Goal: Information Seeking & Learning: Learn about a topic

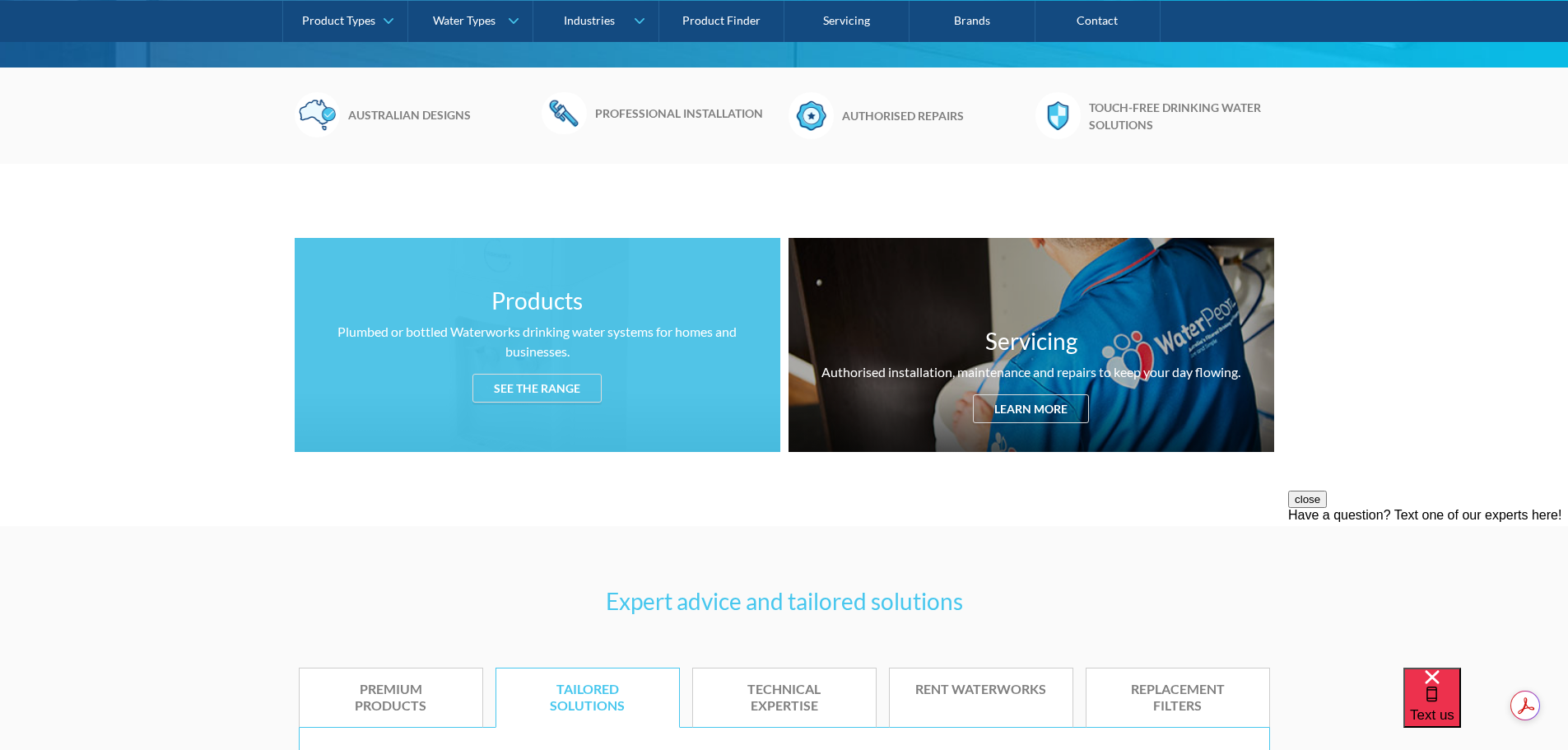
click at [528, 390] on div "See the range" at bounding box center [537, 389] width 130 height 29
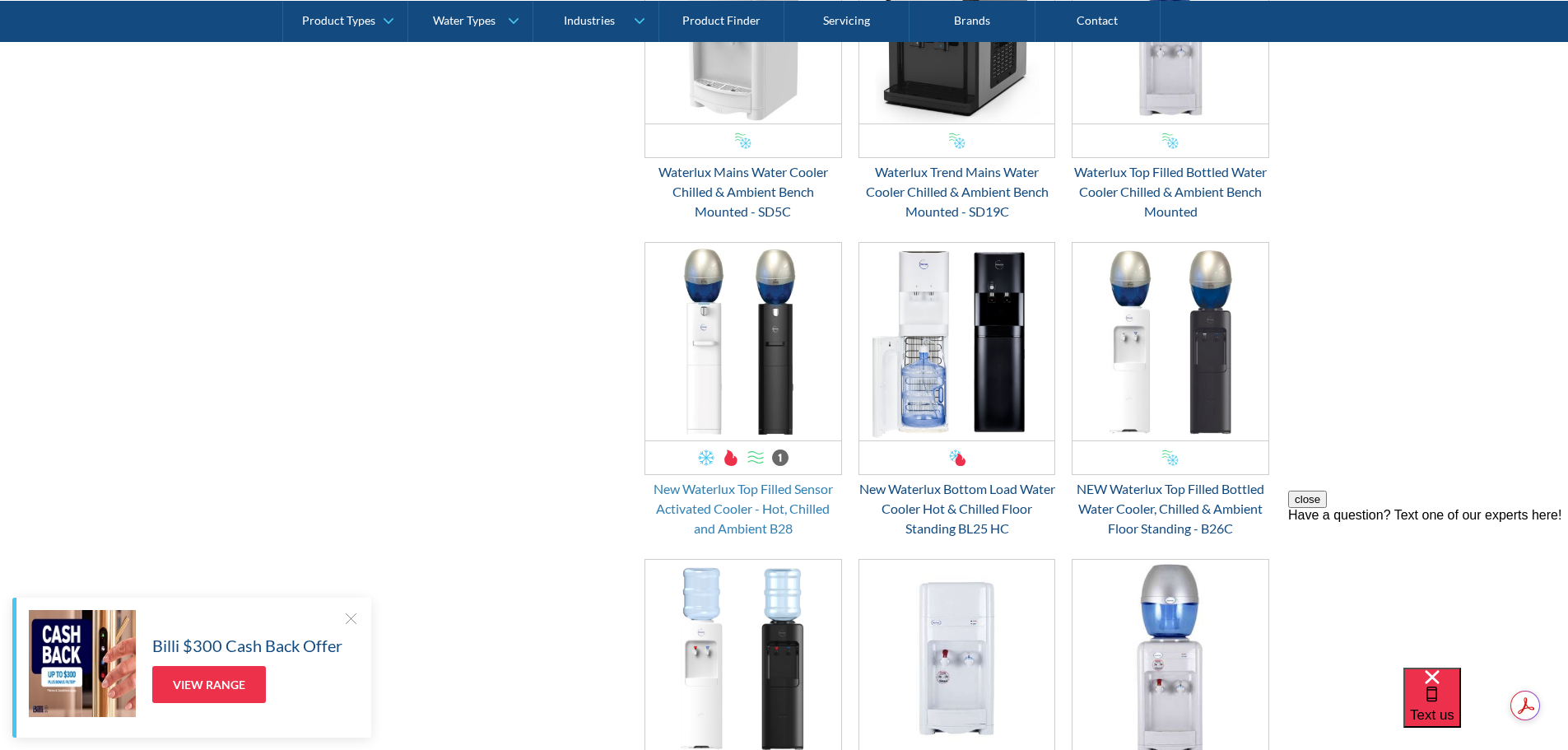
scroll to position [3238, 0]
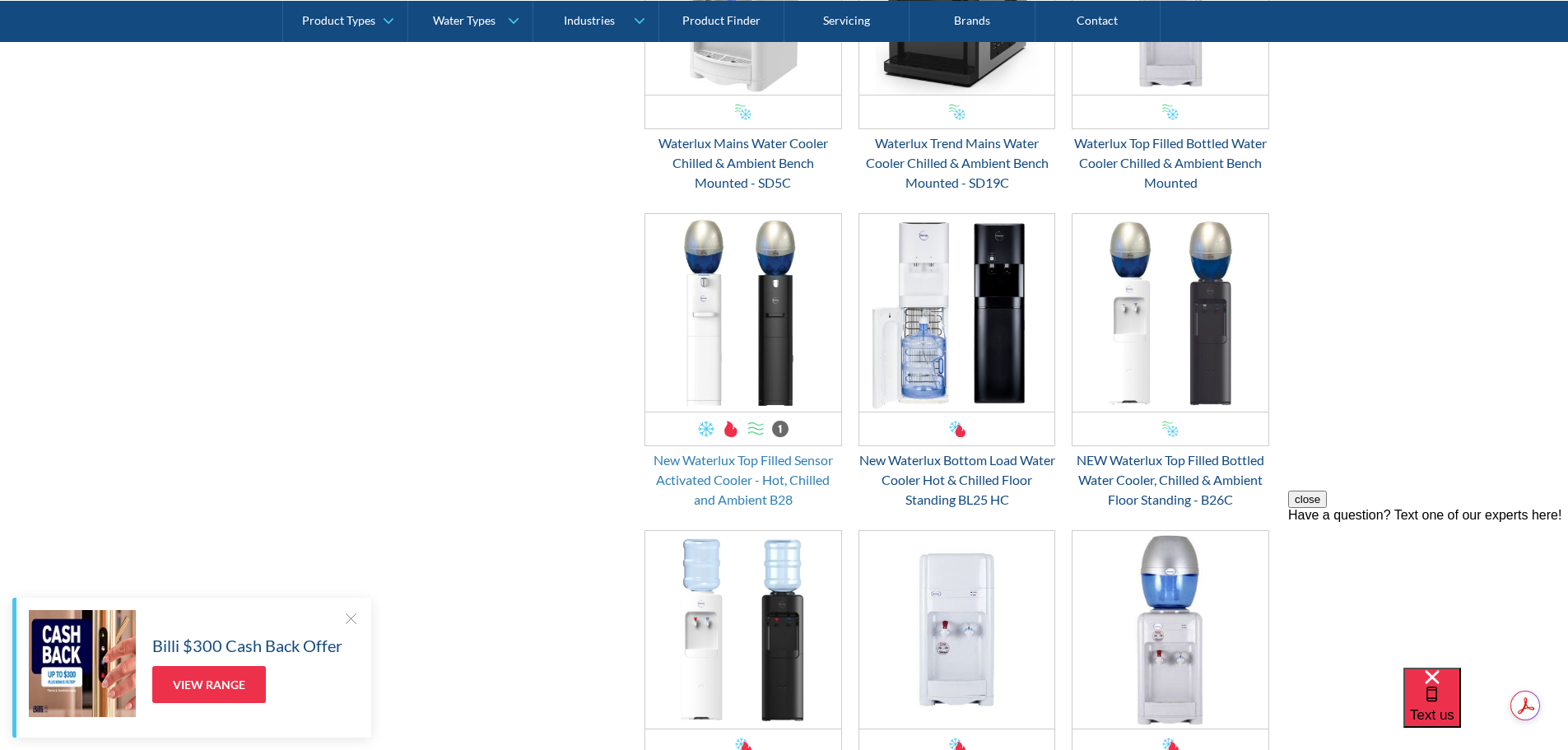
click at [731, 463] on div "New Waterlux Top Filled Sensor Activated Cooler - Hot, Chilled and Ambient B28" at bounding box center [743, 479] width 198 height 59
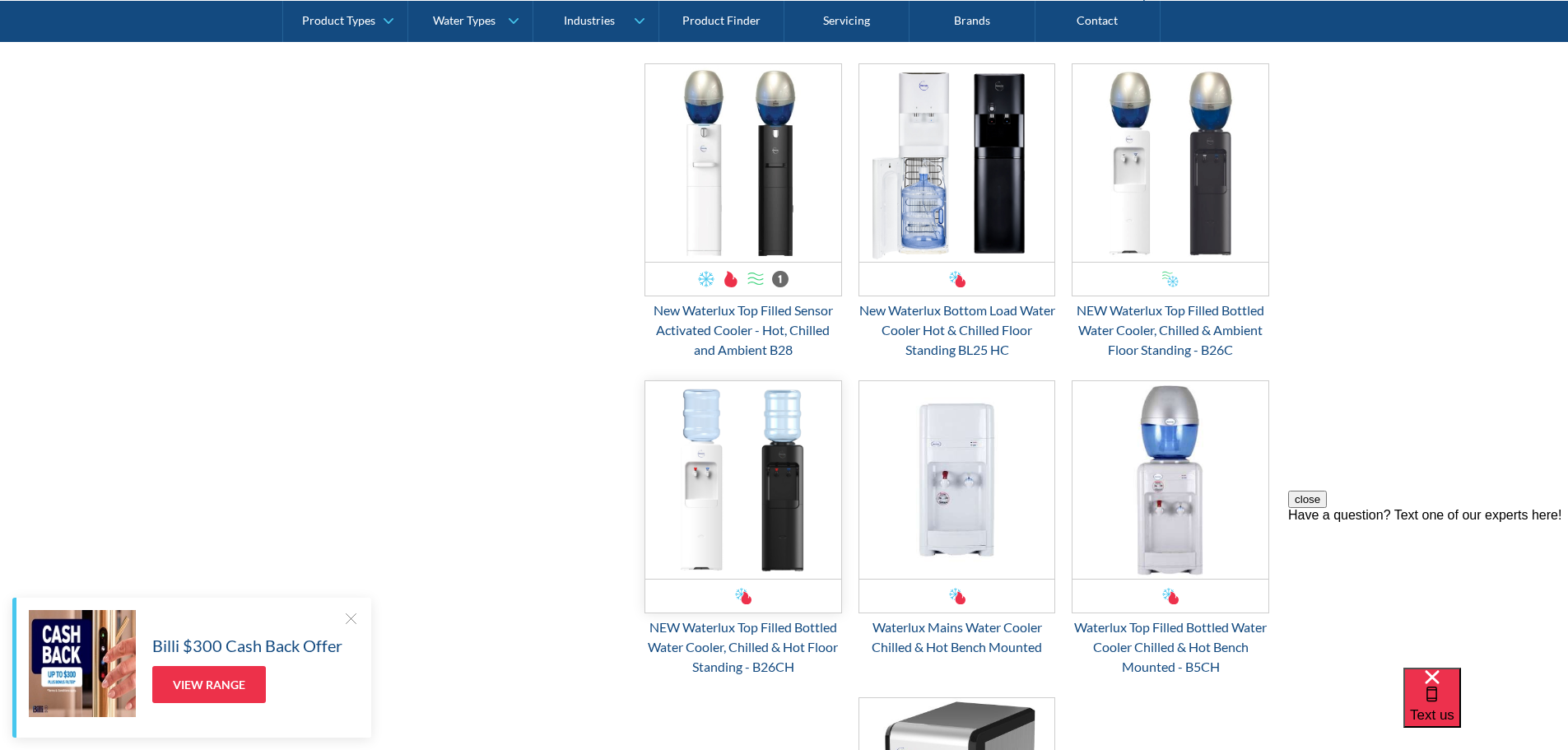
scroll to position [3402, 0]
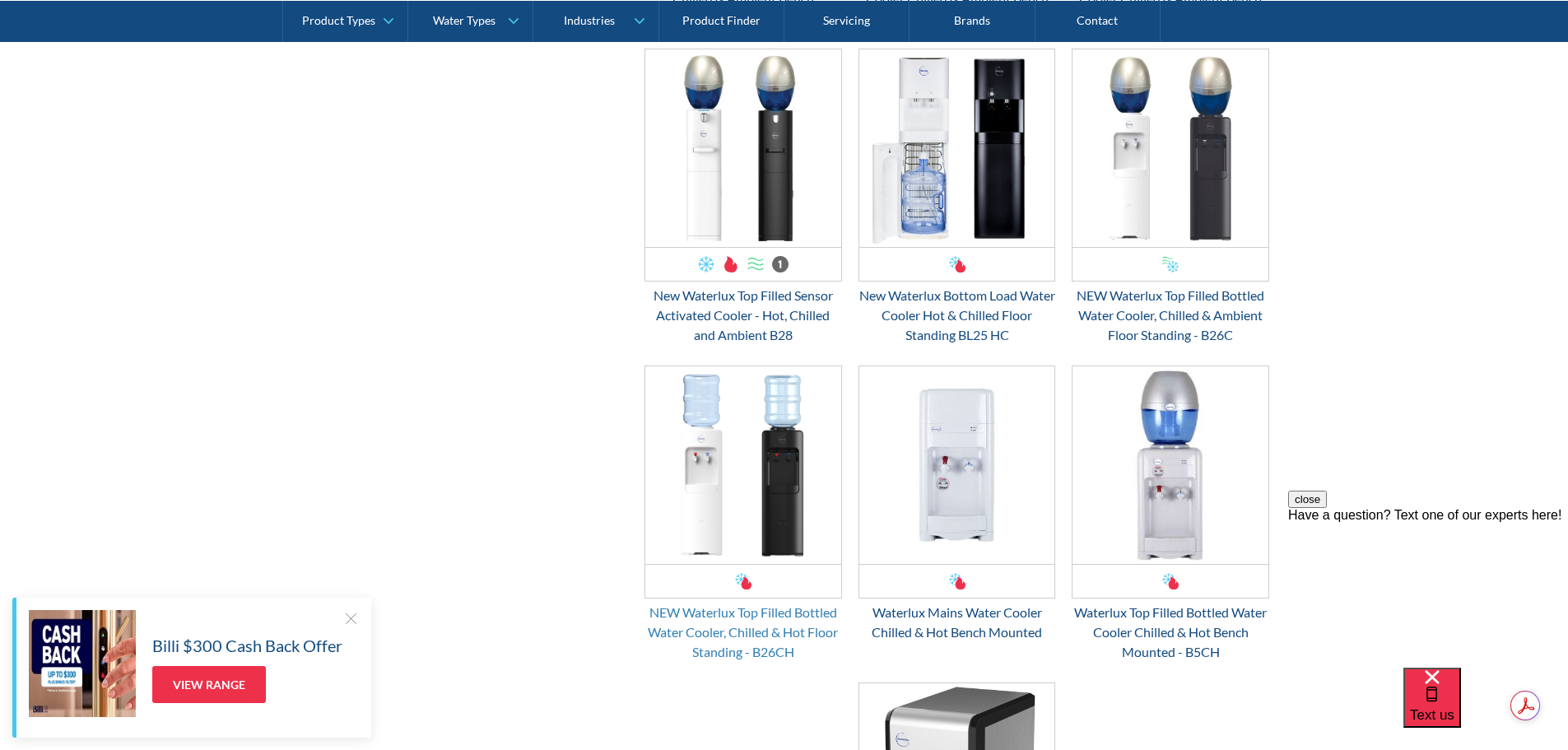
click at [738, 623] on div "NEW Waterlux Top Filled Bottled Water Cooler, Chilled & Hot Floor Standing - B2…" at bounding box center [743, 631] width 198 height 59
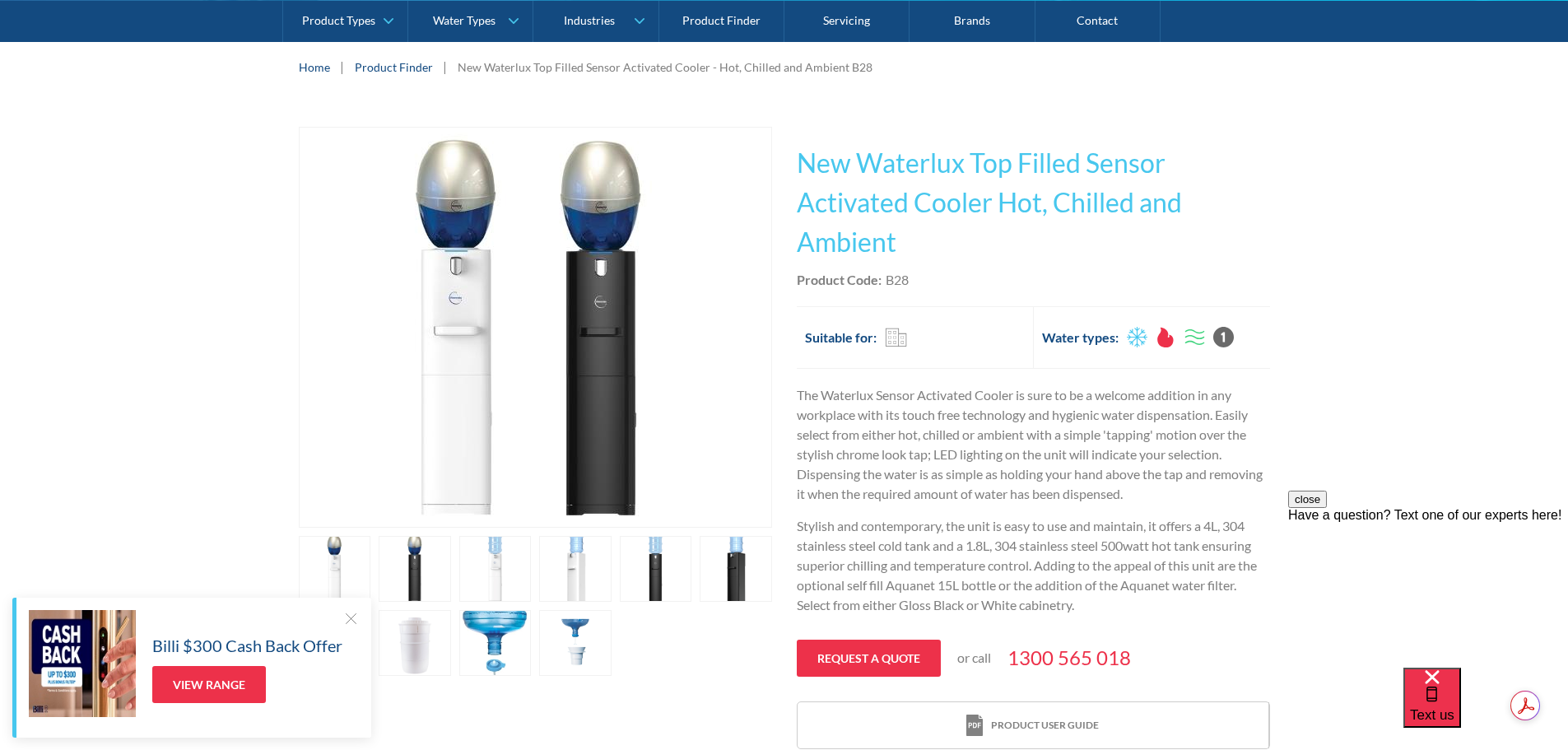
click at [497, 565] on link "open lightbox" at bounding box center [495, 569] width 72 height 66
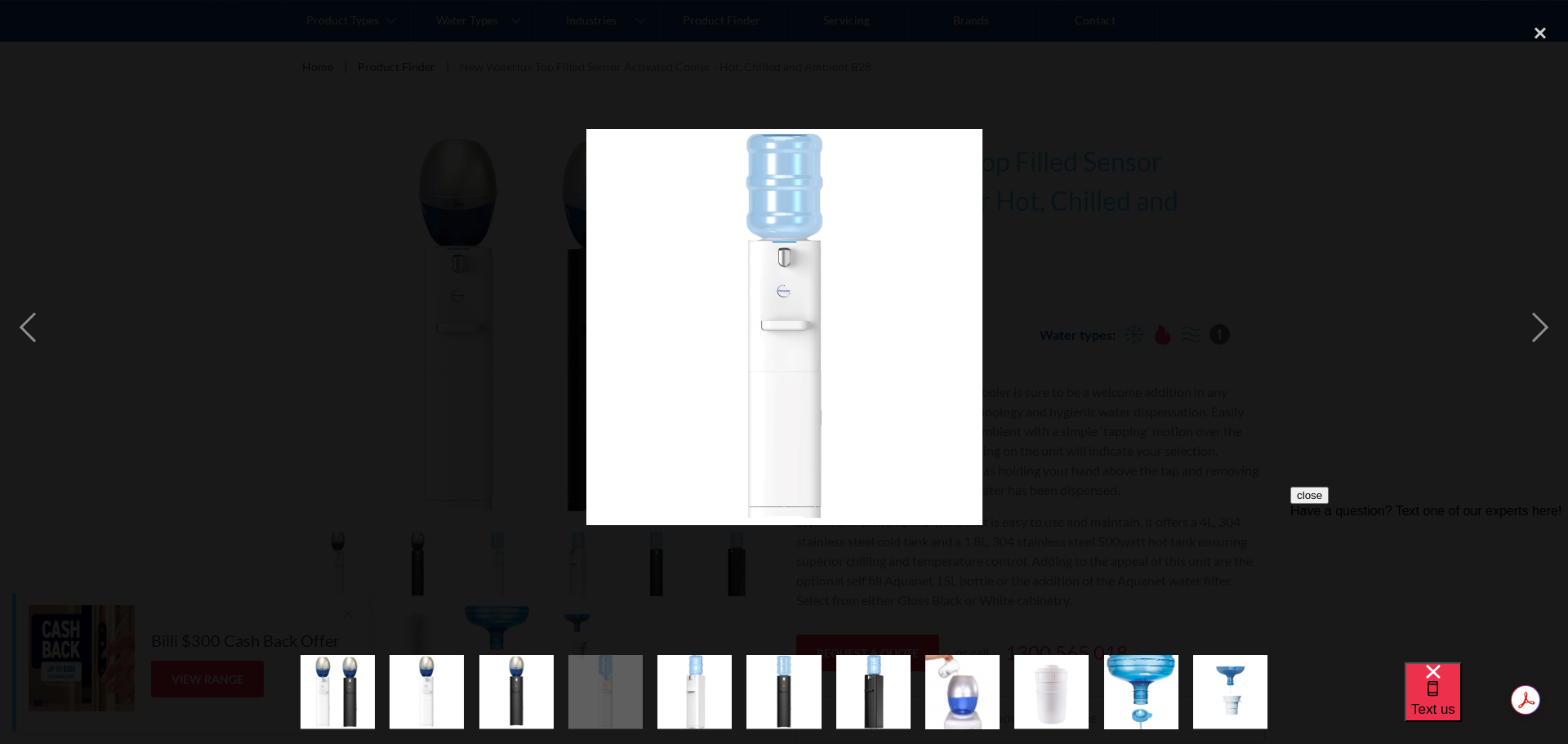
click at [450, 694] on img "show item 2 of 11" at bounding box center [426, 692] width 74 height 74
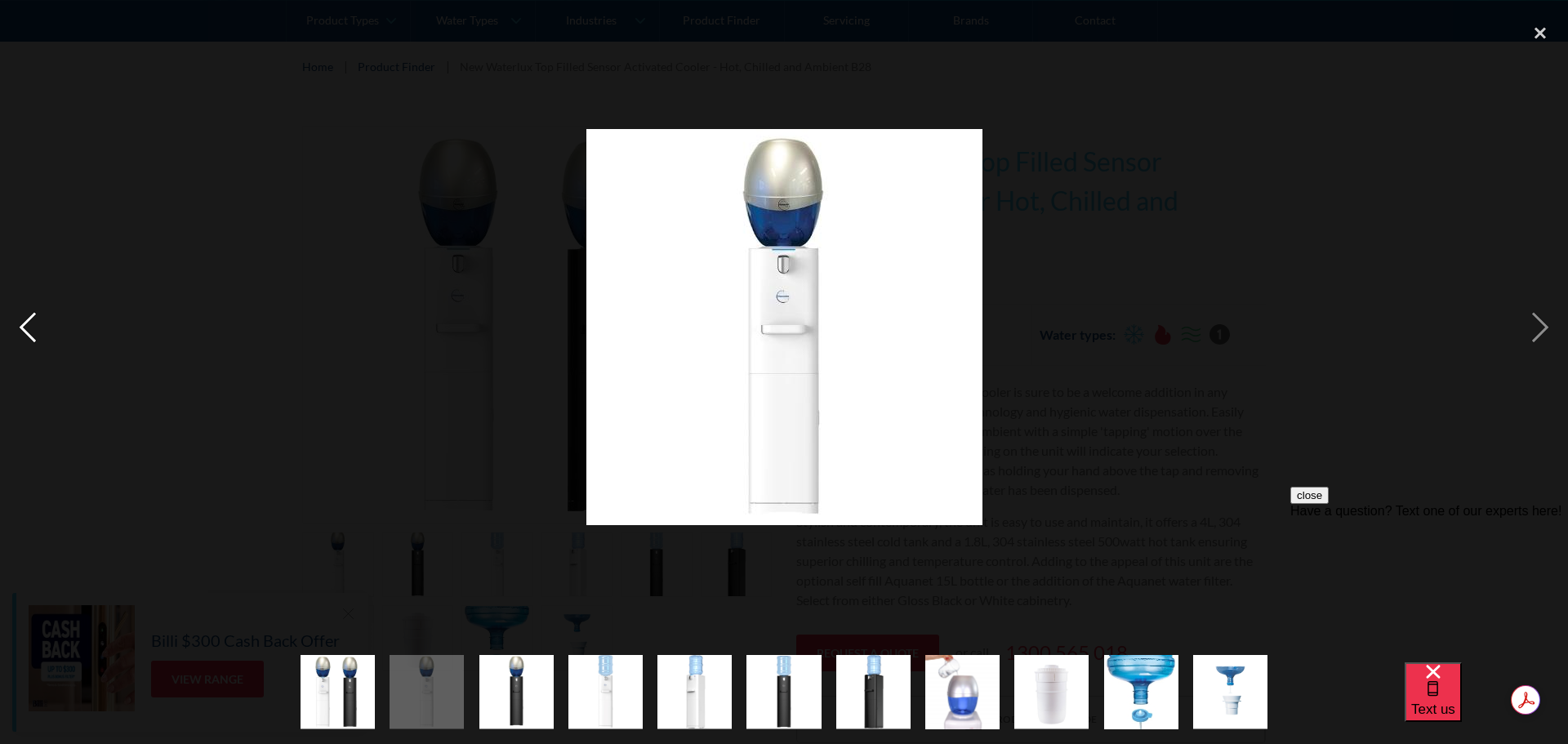
click at [23, 319] on div "previous image" at bounding box center [27, 327] width 55 height 624
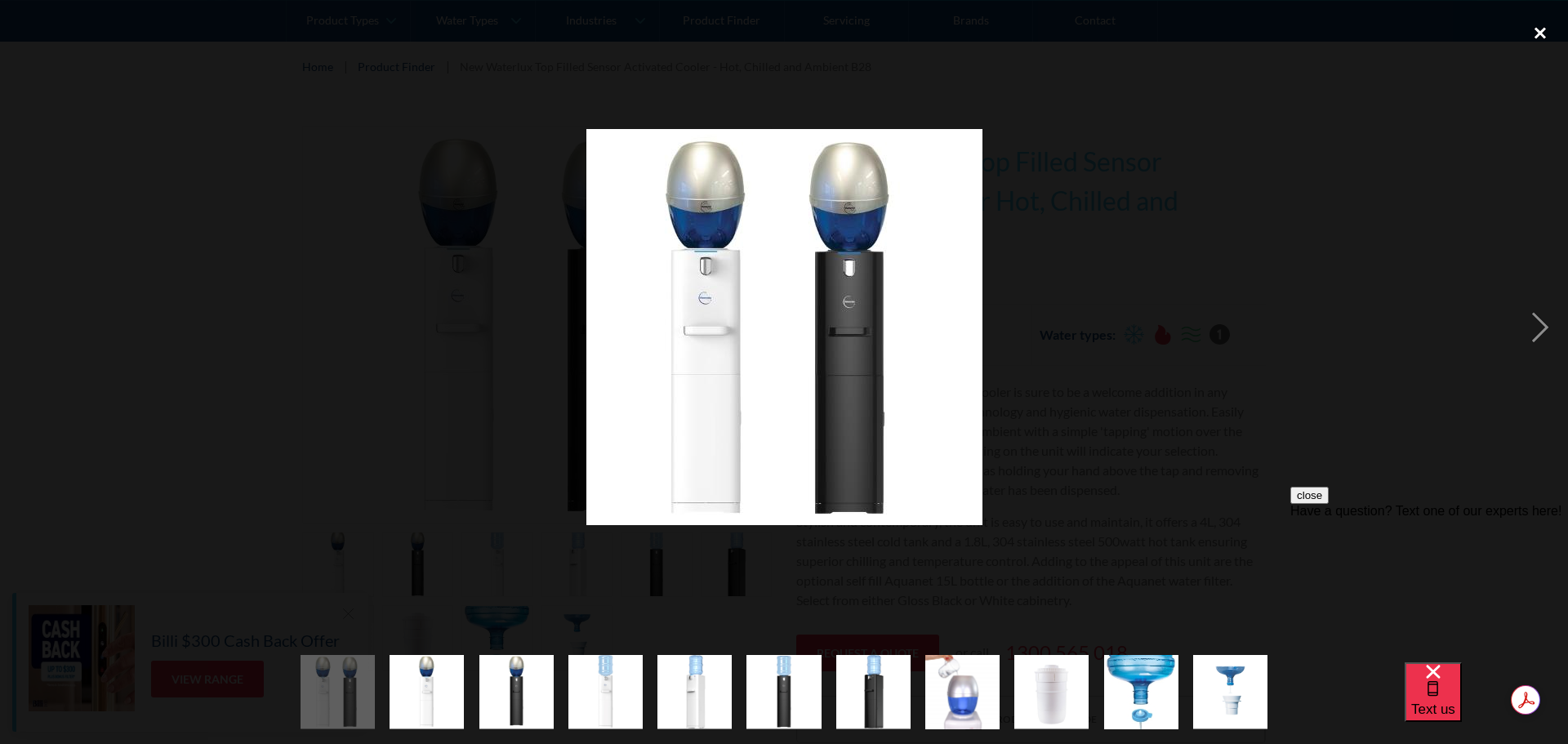
click at [1534, 28] on div "close lightbox" at bounding box center [1540, 32] width 55 height 36
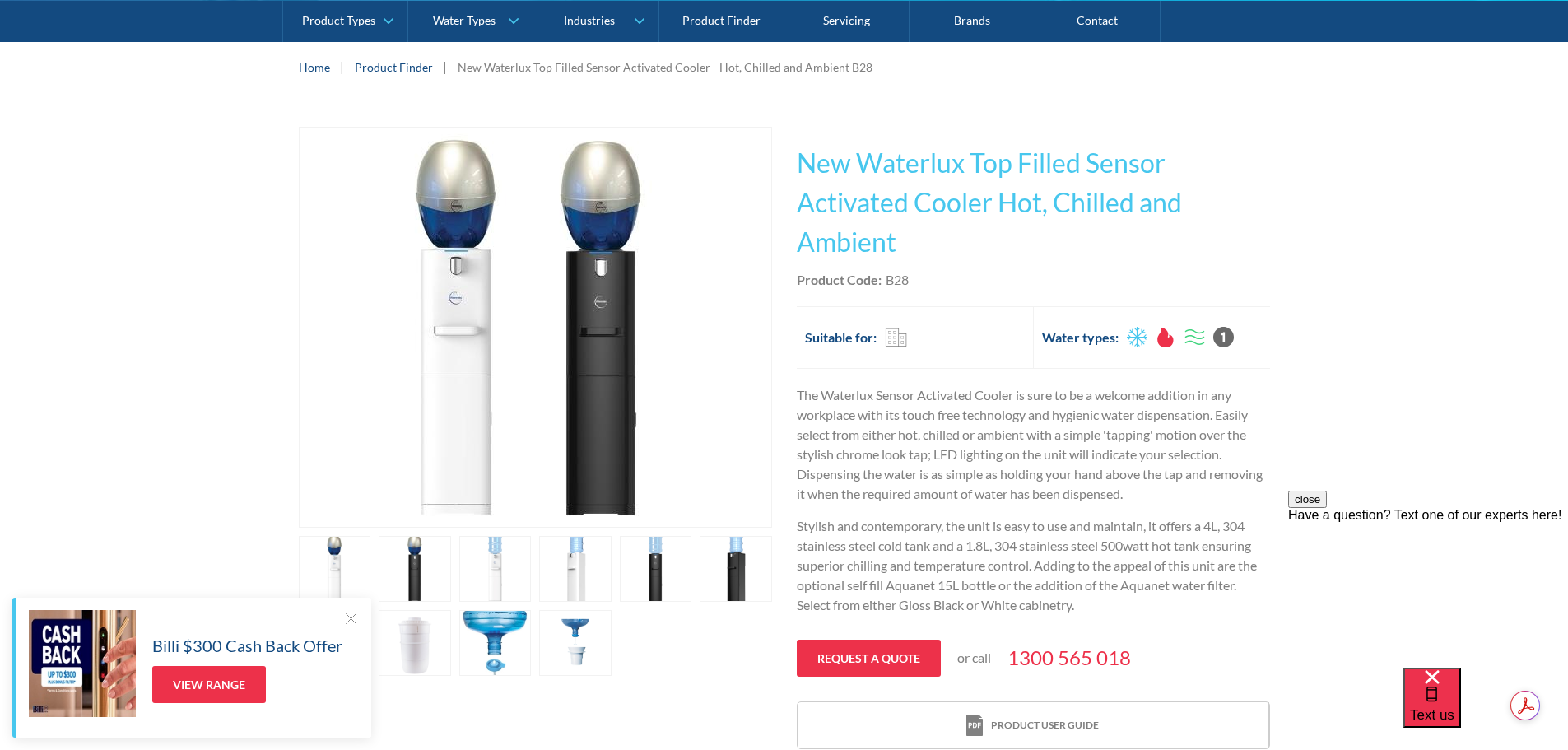
click at [349, 620] on div at bounding box center [350, 618] width 17 height 17
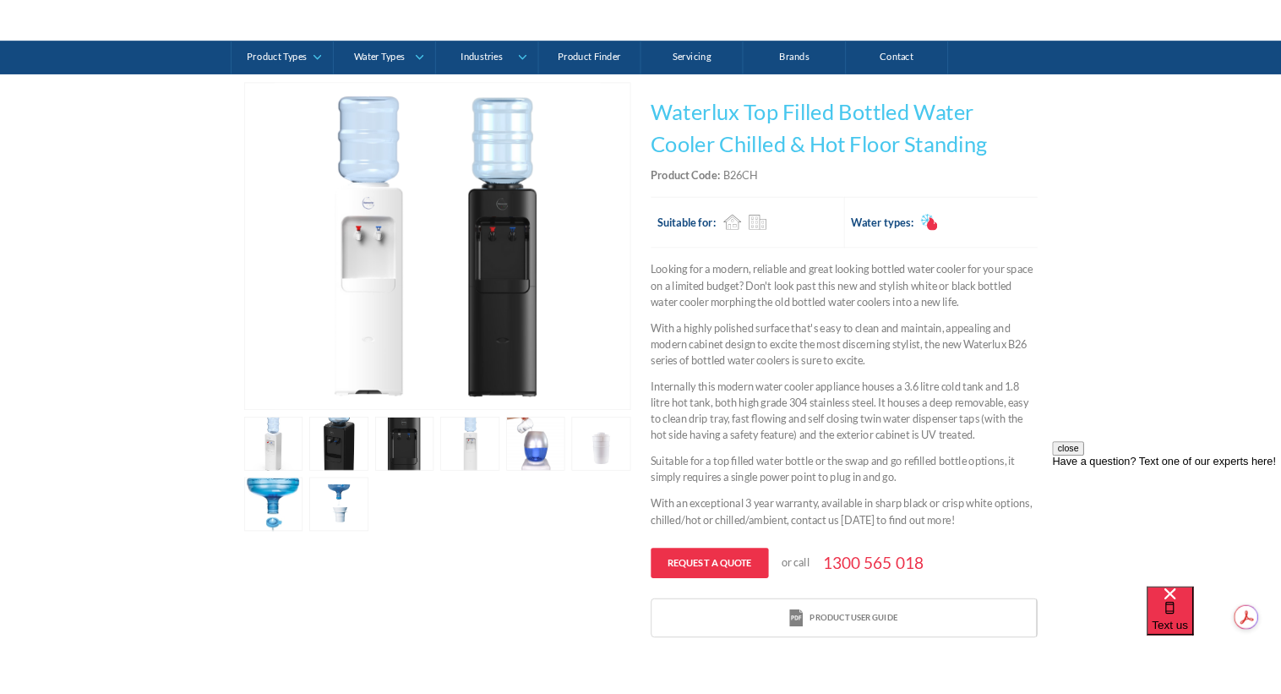
scroll to position [169, 0]
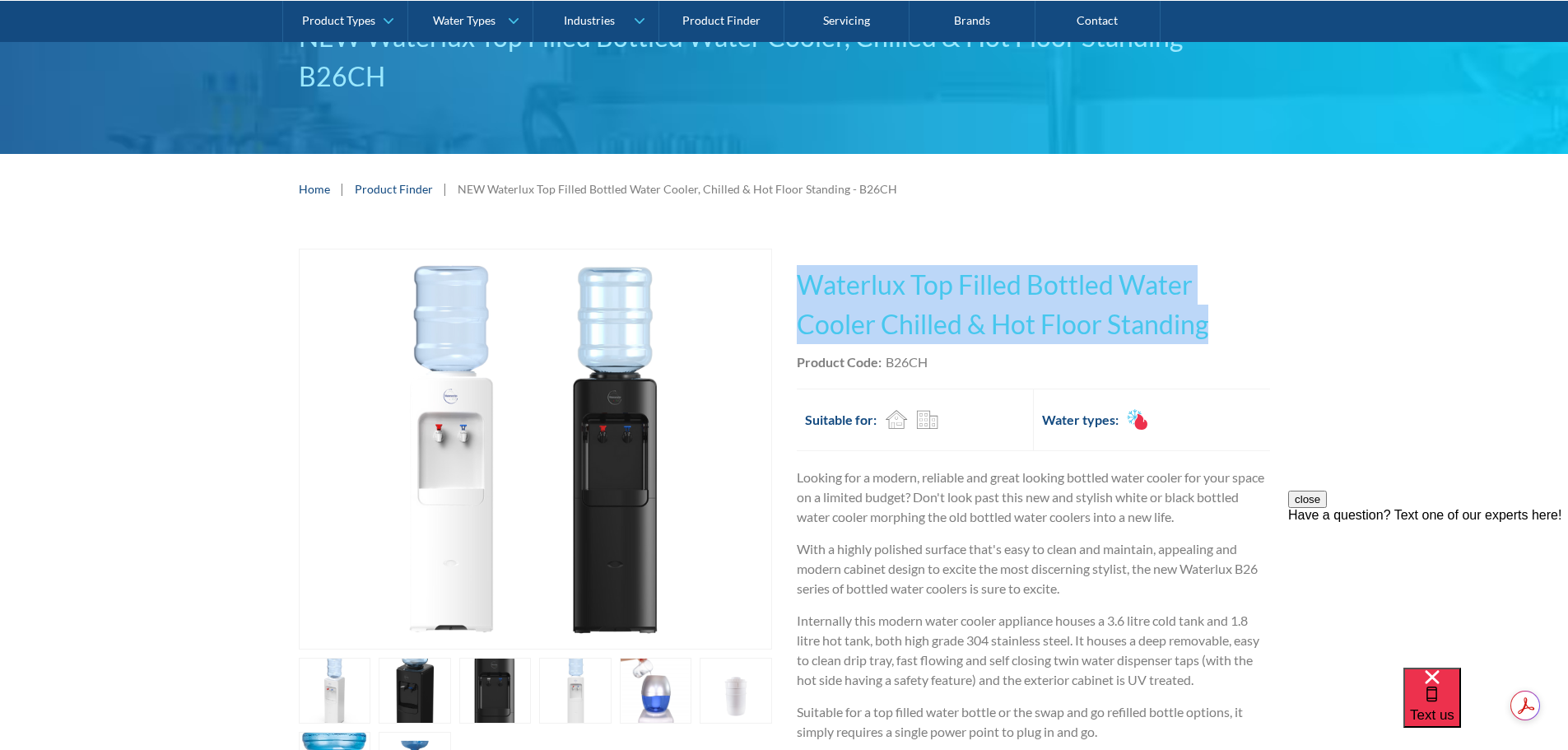
drag, startPoint x: 803, startPoint y: 282, endPoint x: 1225, endPoint y: 325, distance: 424.2
click at [1223, 324] on h1 "Waterlux Top Filled Bottled Water Cooler Chilled & Hot Floor Standing" at bounding box center [1033, 304] width 473 height 79
copy h1 "Waterlux Top Filled Bottled Water Cooler Chilled & Hot Floor Standing"
